Goal: Transaction & Acquisition: Obtain resource

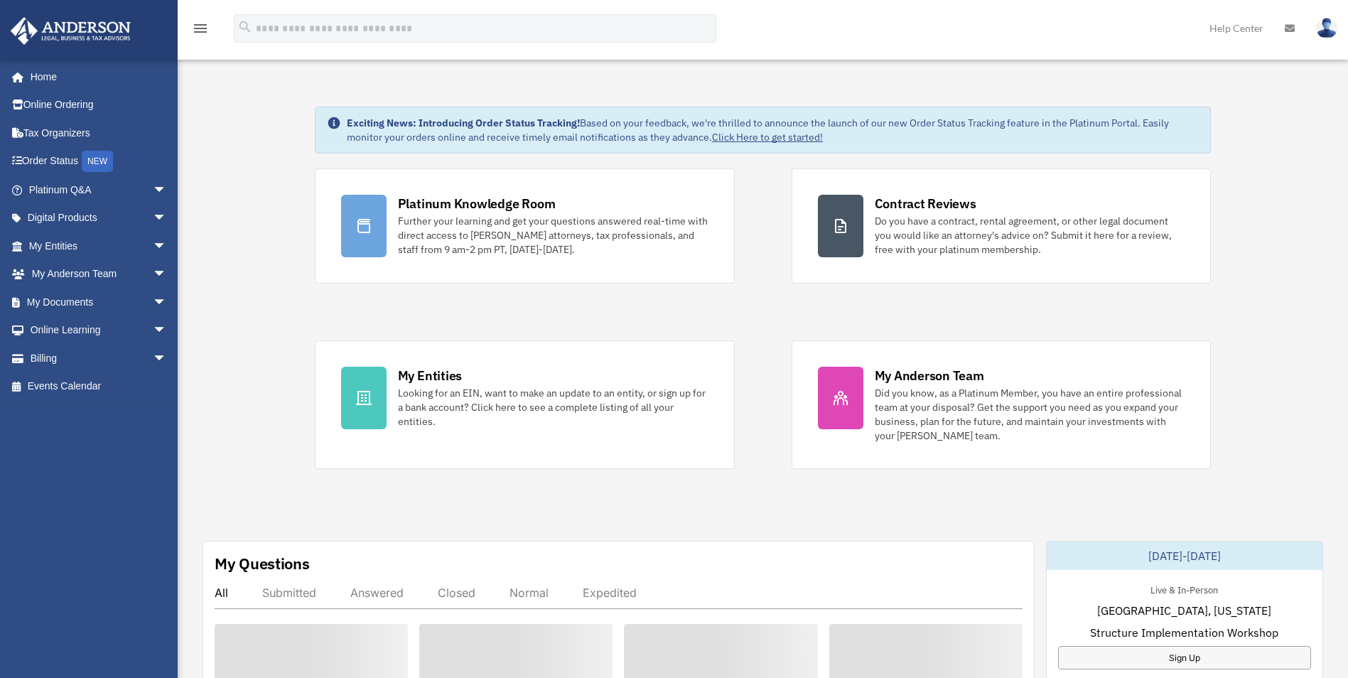
click at [429, 406] on div "Looking for an EIN, want to make an update to an entity, or sign up for a bank …" at bounding box center [553, 407] width 311 height 43
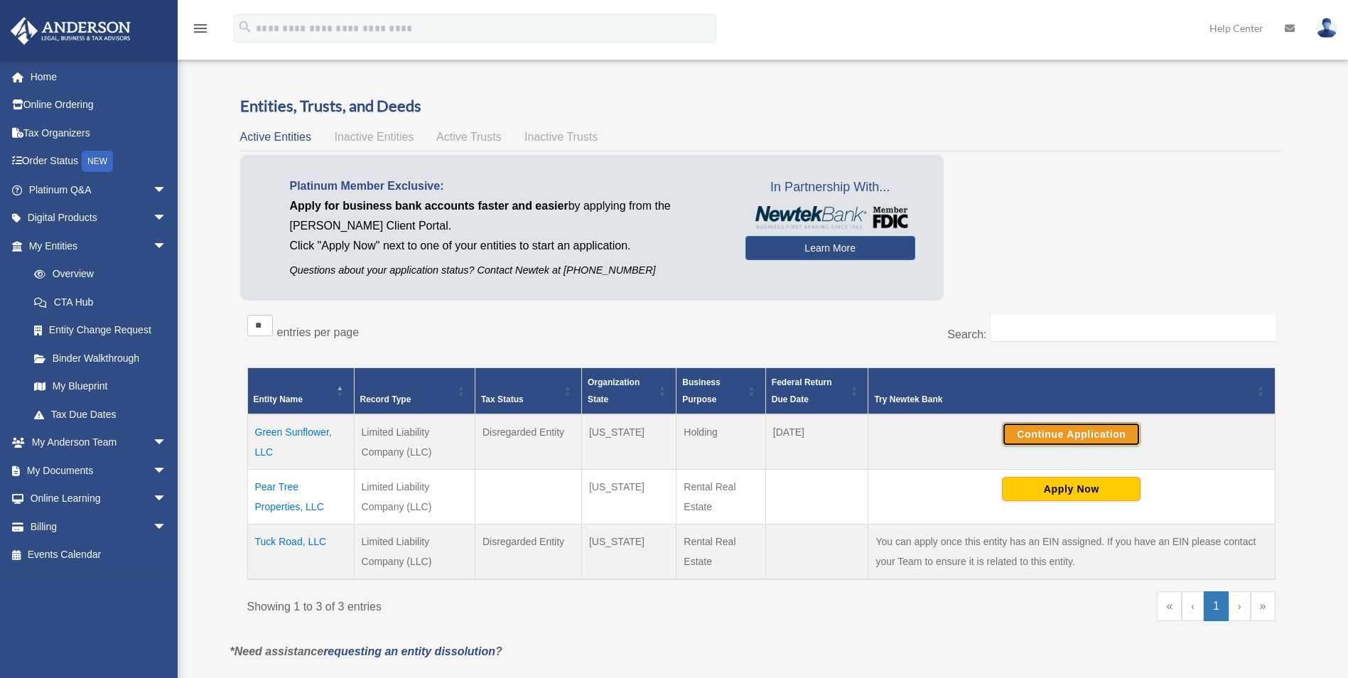
click at [1042, 441] on button "Continue Application" at bounding box center [1071, 434] width 139 height 24
click at [90, 478] on link "My Documents arrow_drop_down" at bounding box center [99, 470] width 178 height 28
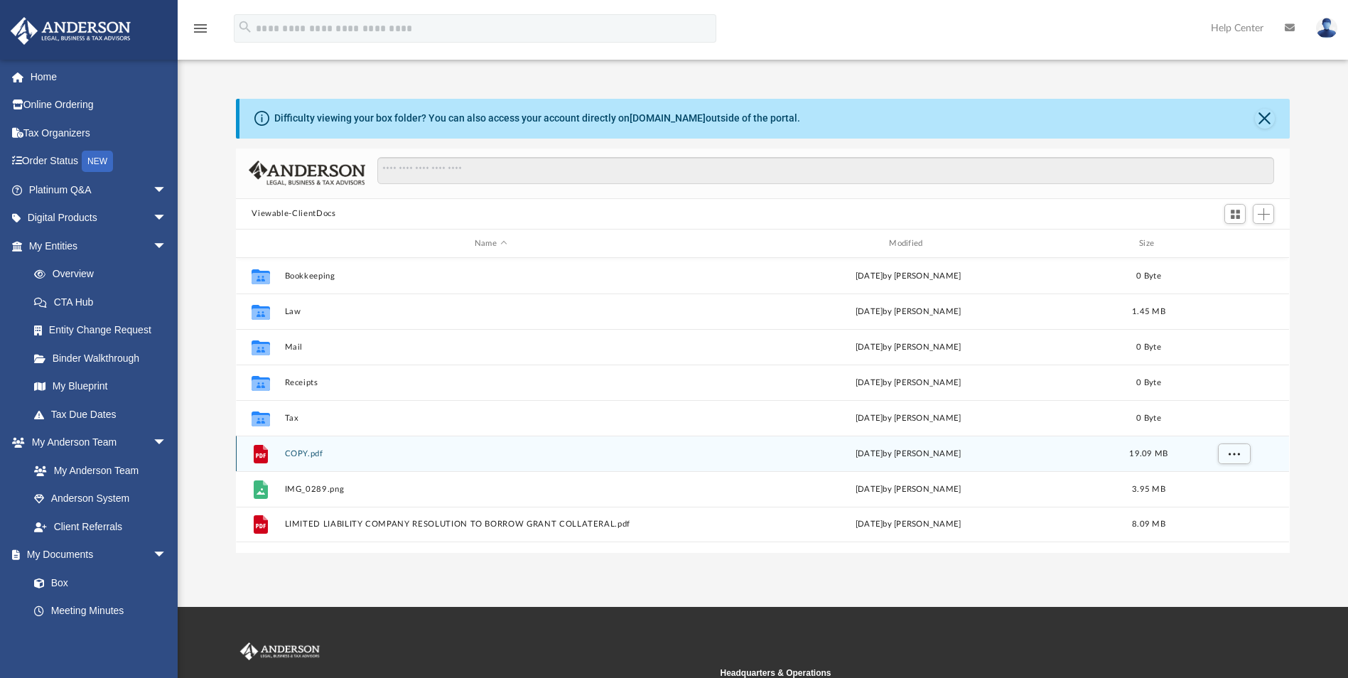
scroll to position [313, 1043]
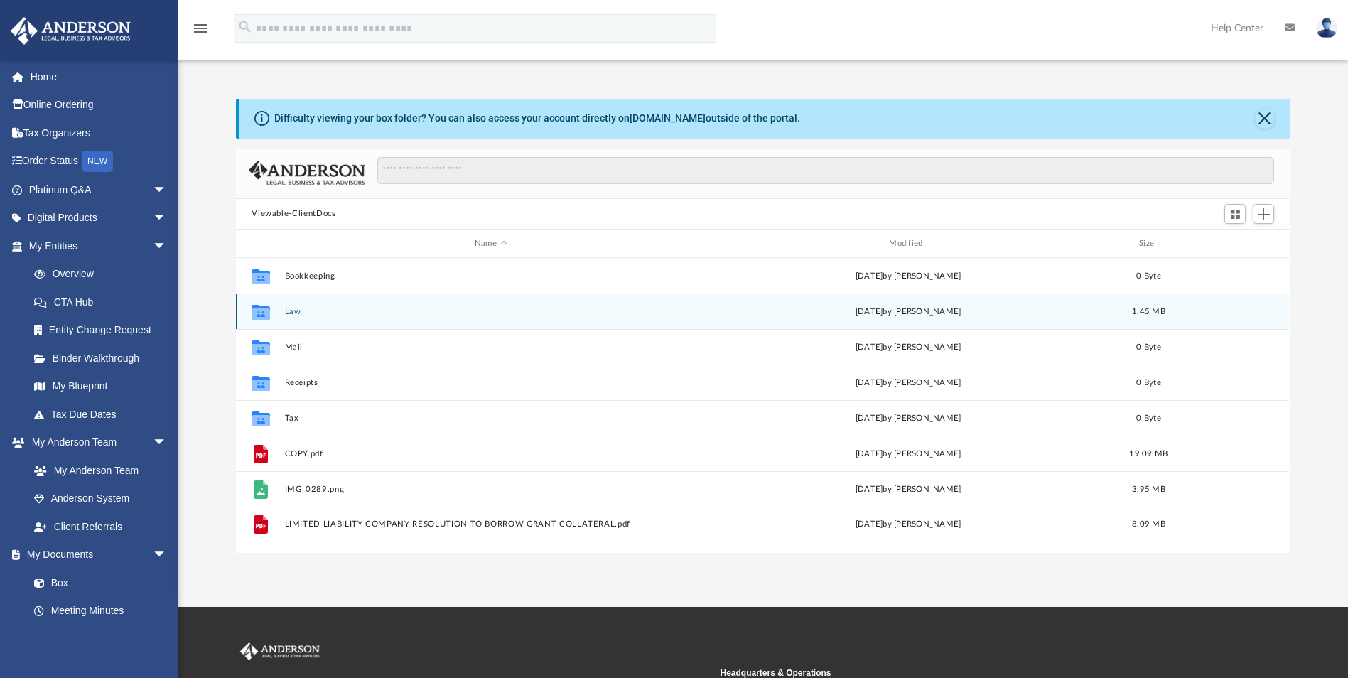
click at [289, 310] on button "Law" at bounding box center [491, 311] width 412 height 9
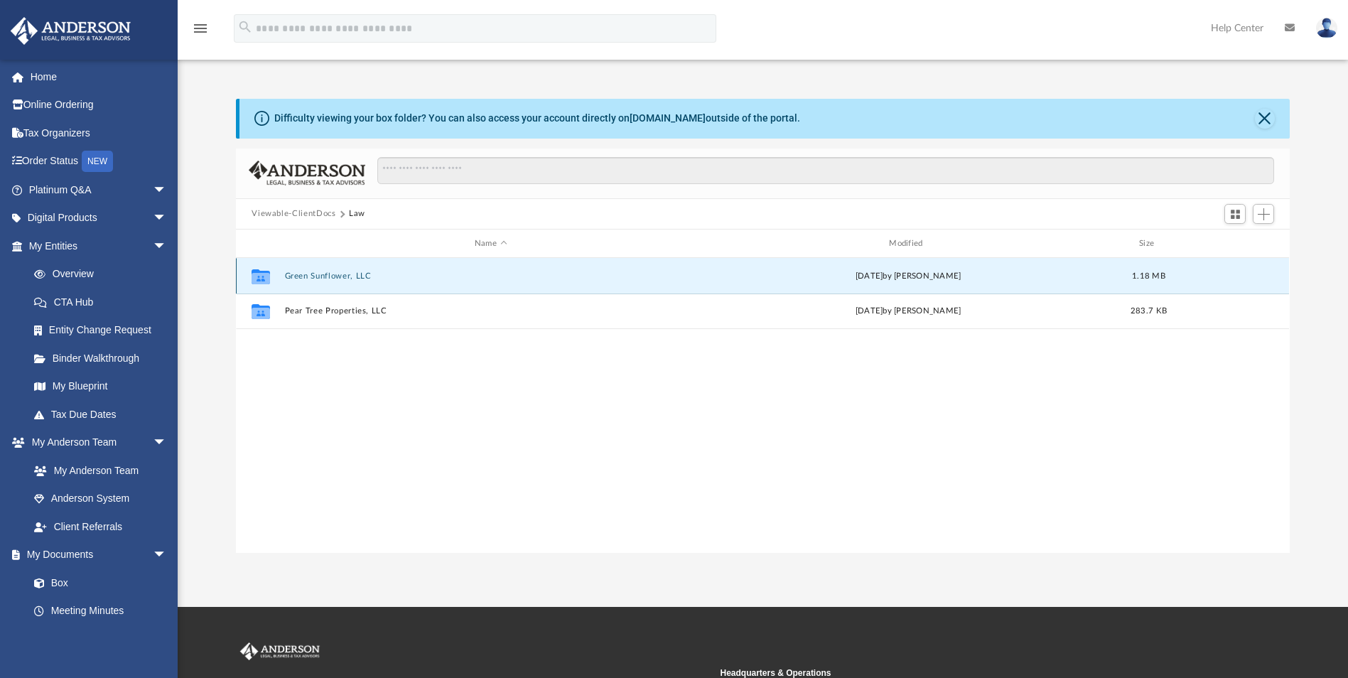
click at [314, 279] on button "Green Sunflower, LLC" at bounding box center [491, 276] width 412 height 9
click at [313, 279] on button "Initial Docs" at bounding box center [491, 276] width 412 height 9
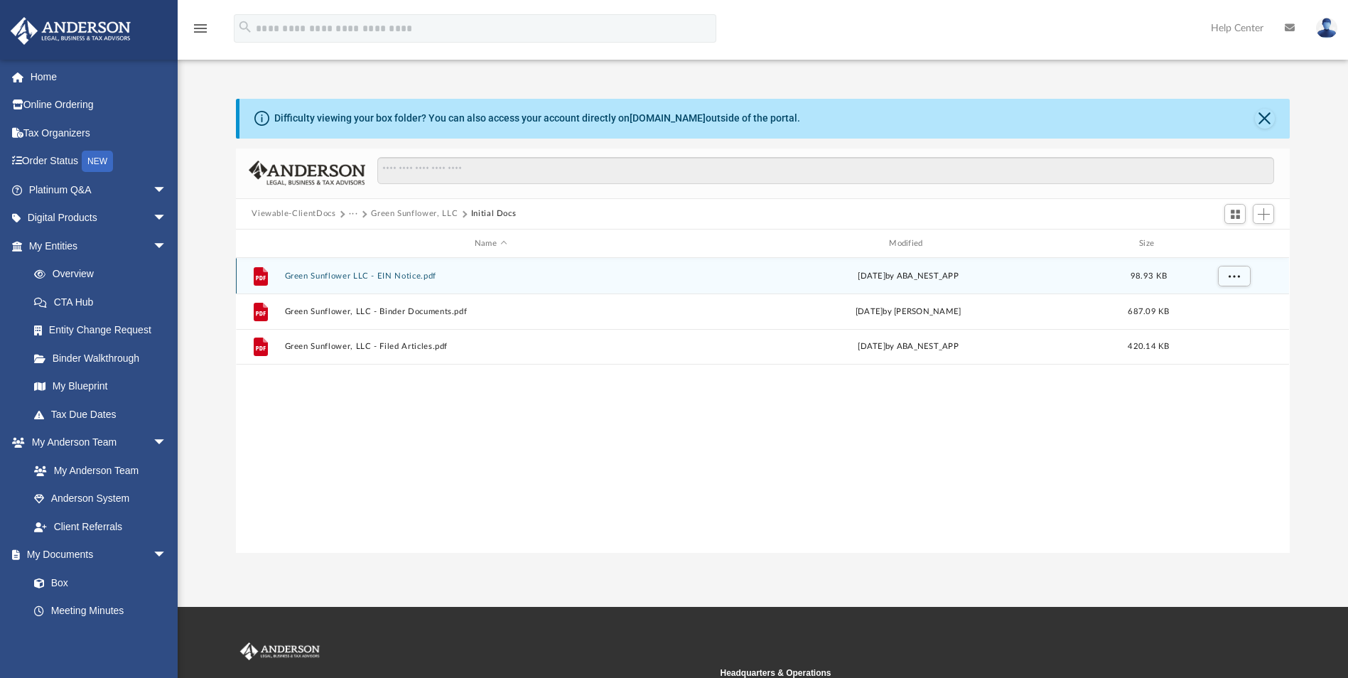
click at [313, 279] on button "Green Sunflower LLC - EIN Notice.pdf" at bounding box center [491, 276] width 412 height 9
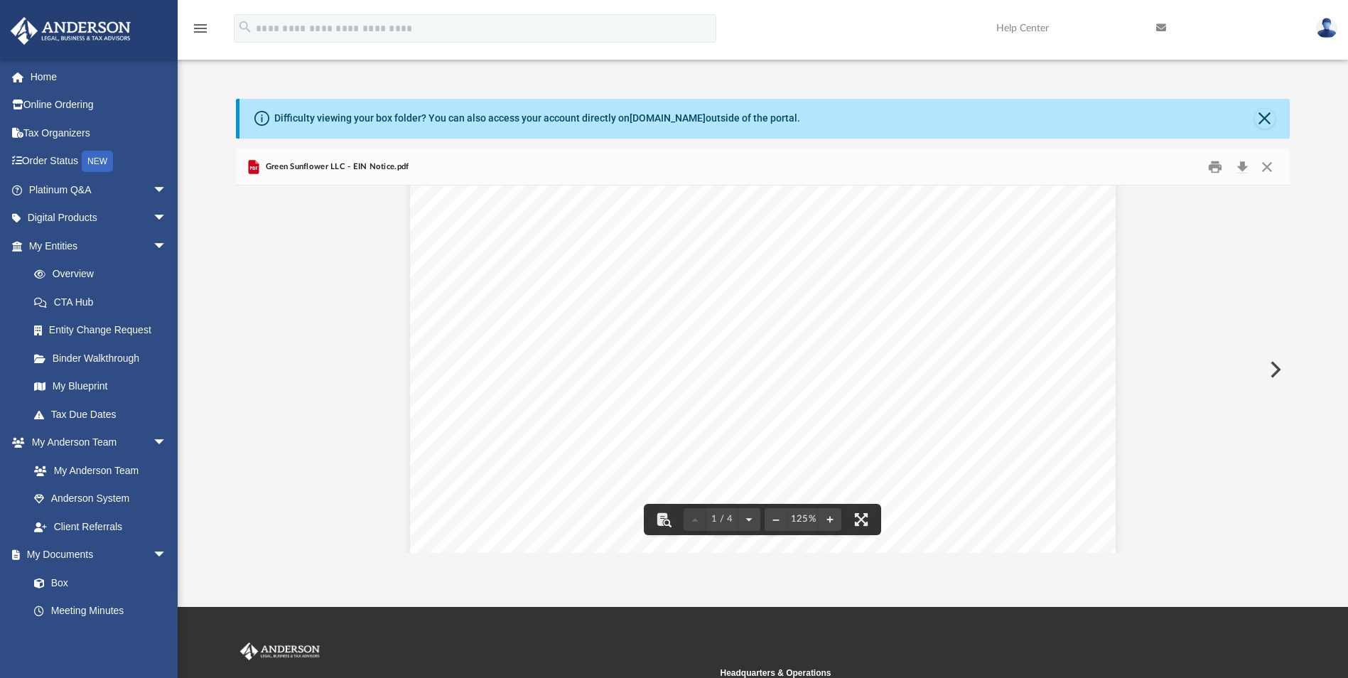
scroll to position [355, 0]
click at [1247, 166] on button "Download" at bounding box center [1243, 167] width 26 height 22
click at [1269, 167] on button "Close" at bounding box center [1267, 167] width 26 height 22
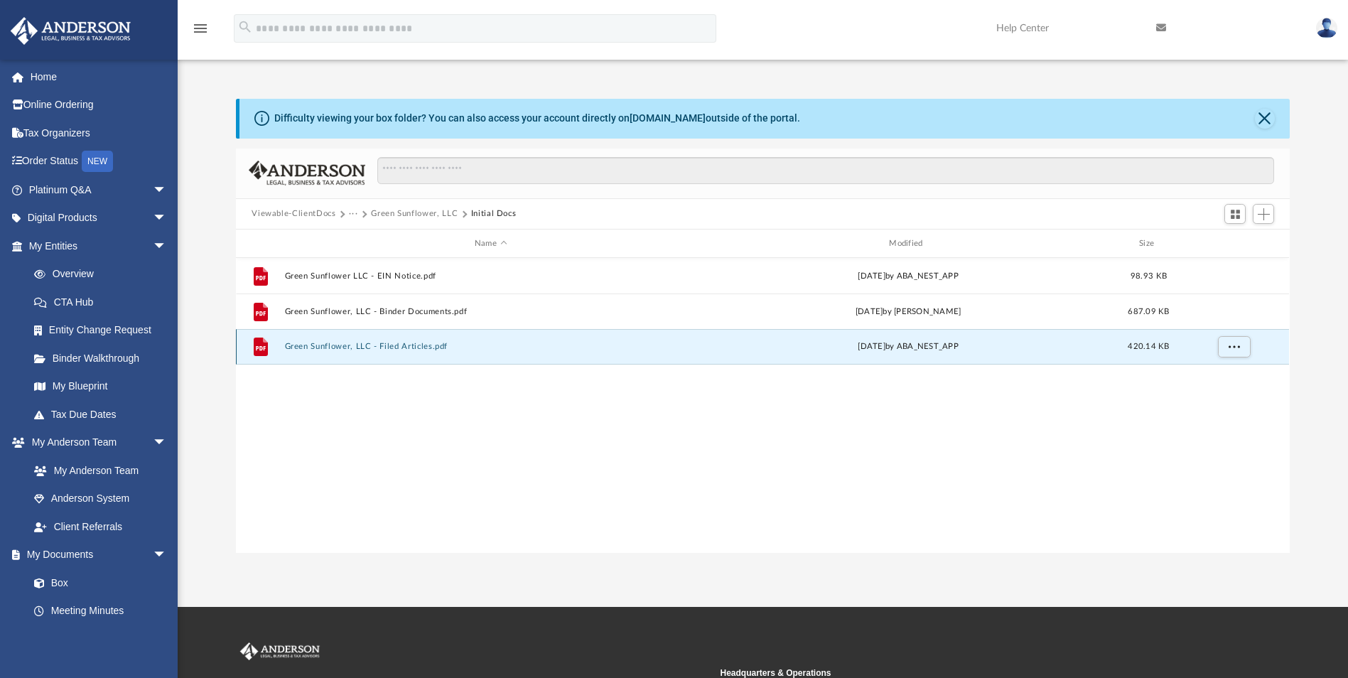
click at [419, 345] on button "Green Sunflower, LLC - Filed Articles.pdf" at bounding box center [491, 347] width 412 height 9
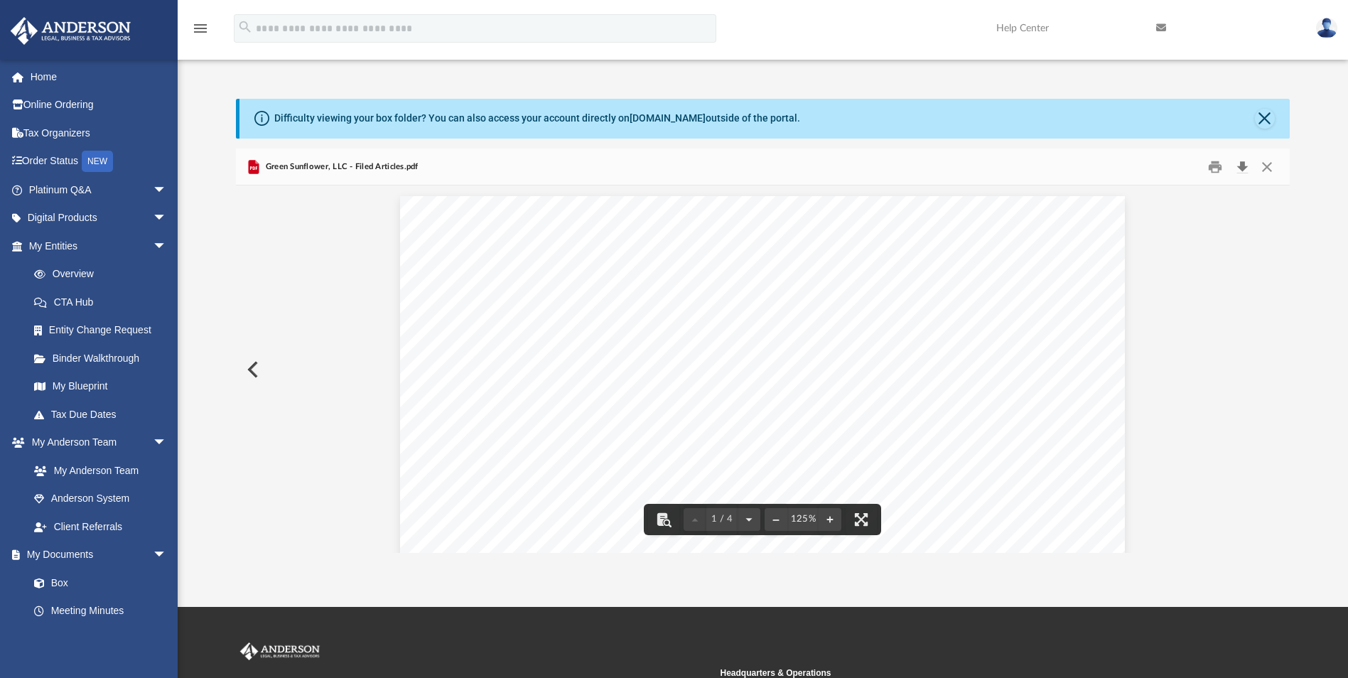
click at [1244, 168] on button "Download" at bounding box center [1243, 167] width 26 height 22
